Goal: Obtain resource: Obtain resource

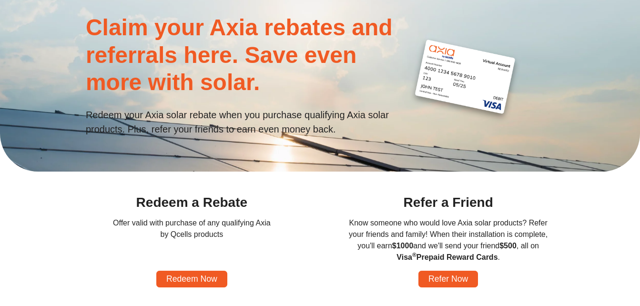
scroll to position [95, 0]
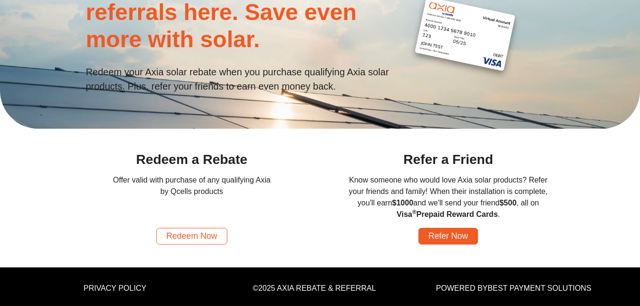
click at [188, 237] on link "Redeem Now" at bounding box center [191, 236] width 71 height 17
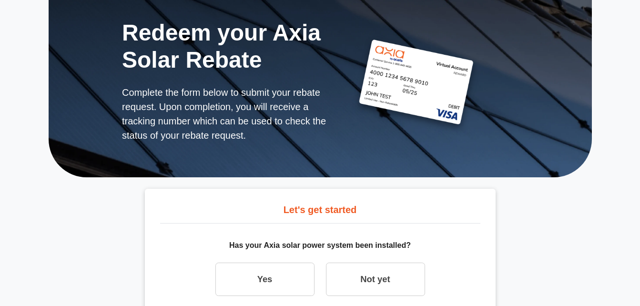
scroll to position [105, 0]
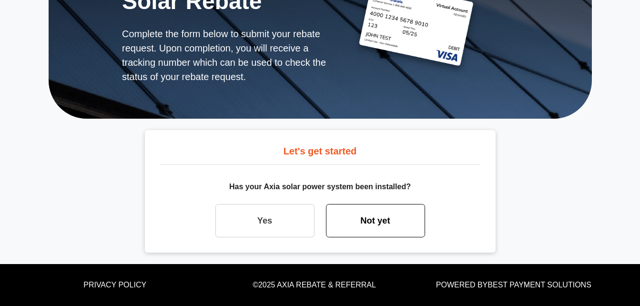
click at [380, 221] on link "Not yet" at bounding box center [375, 220] width 99 height 33
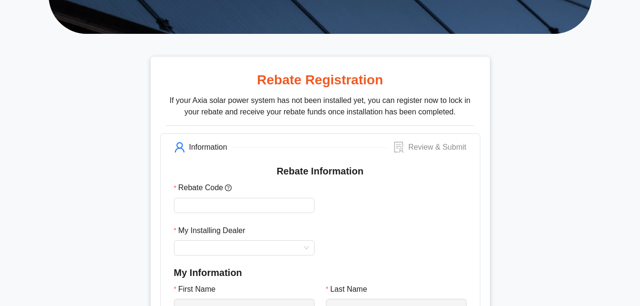
scroll to position [48, 0]
